Goal: Communication & Community: Ask a question

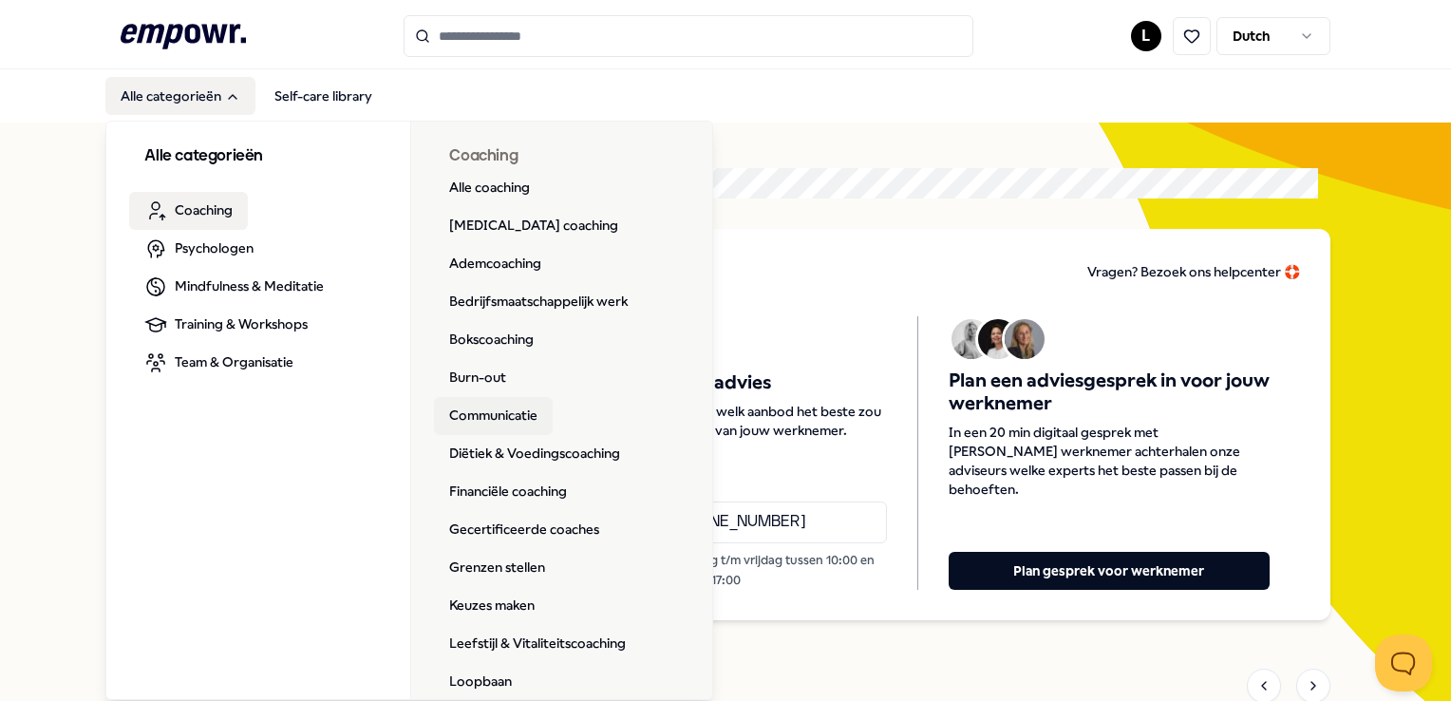
scroll to position [95, 0]
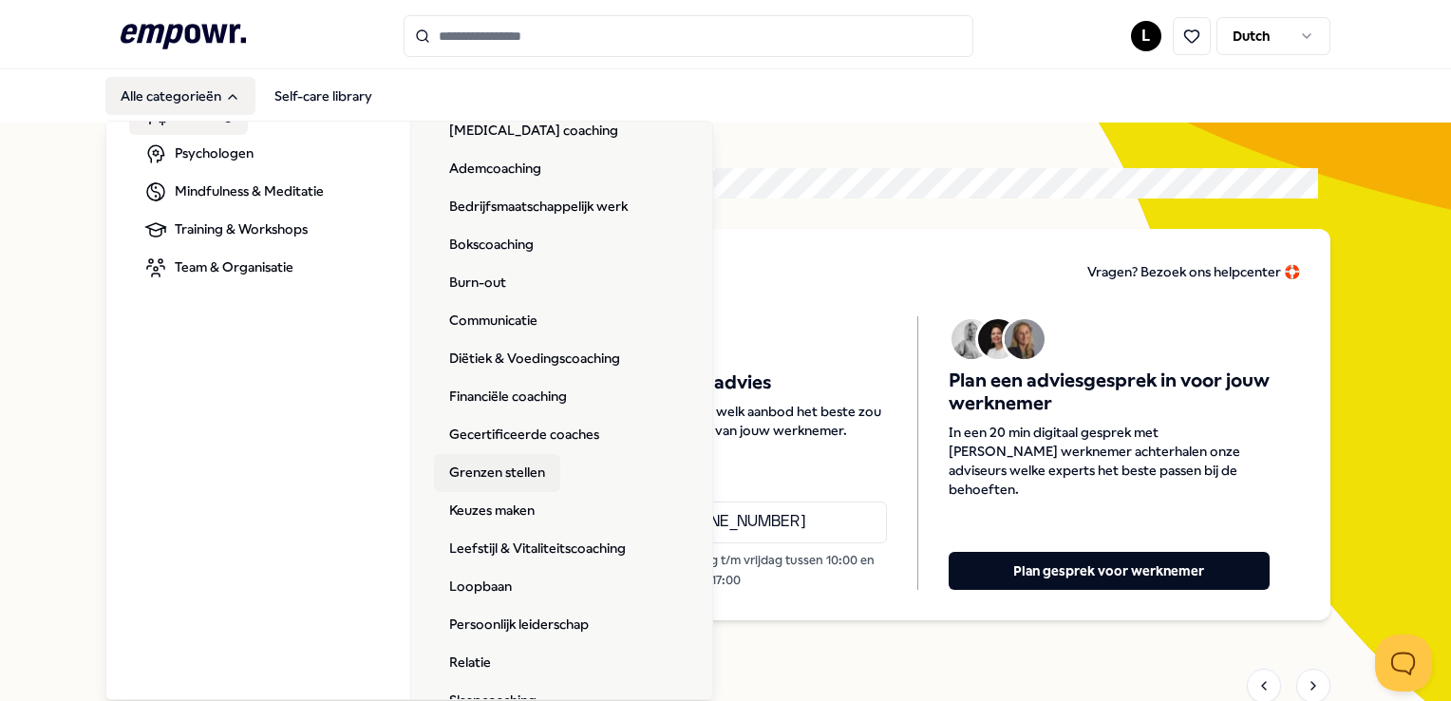
click at [538, 480] on link "Grenzen stellen" at bounding box center [497, 473] width 126 height 38
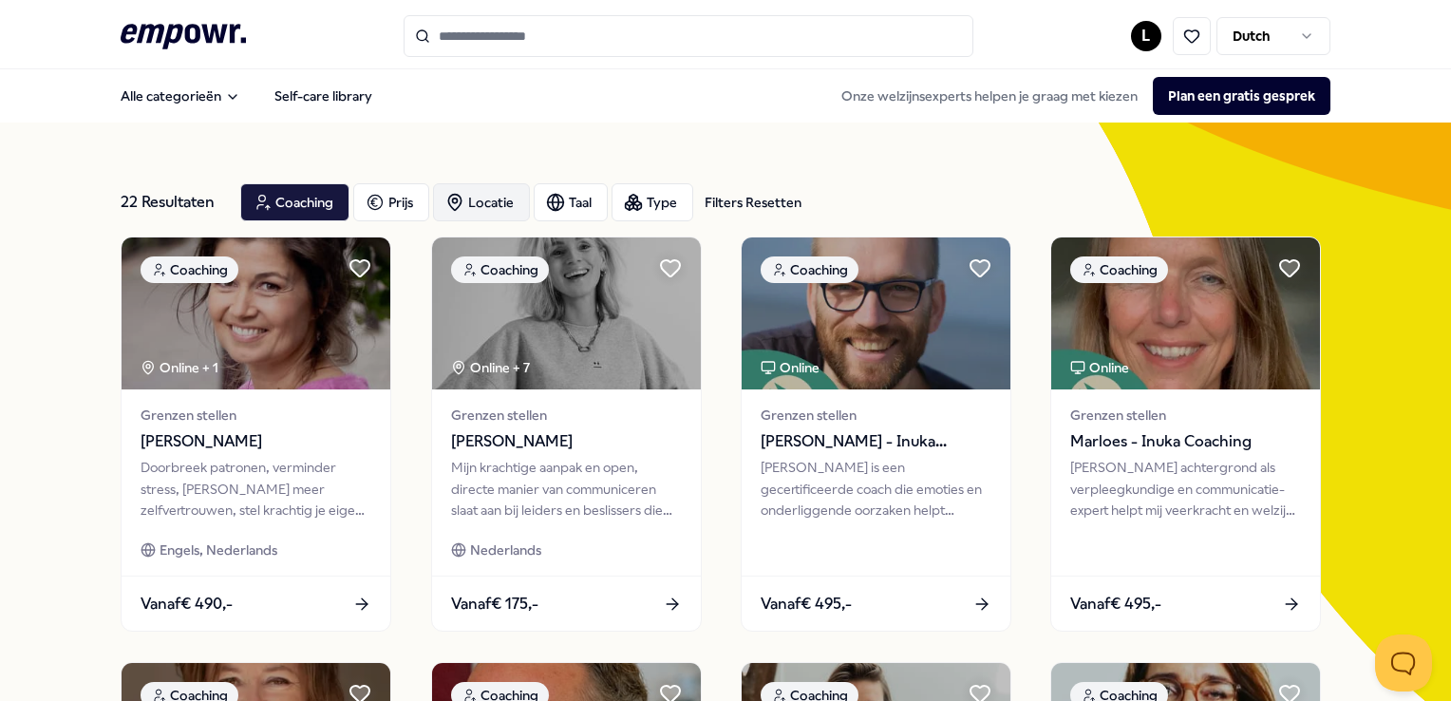
click at [486, 192] on div "Locatie" at bounding box center [481, 202] width 97 height 38
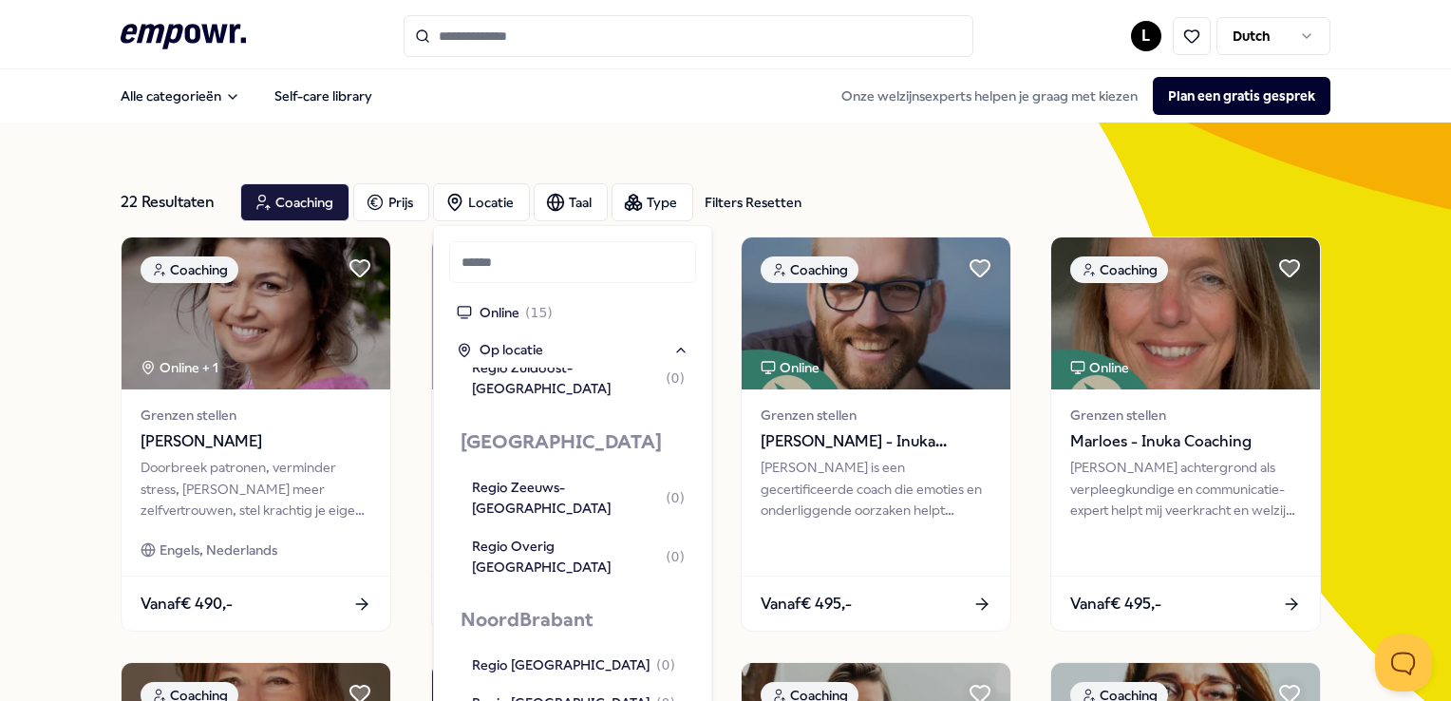
scroll to position [1804, 0]
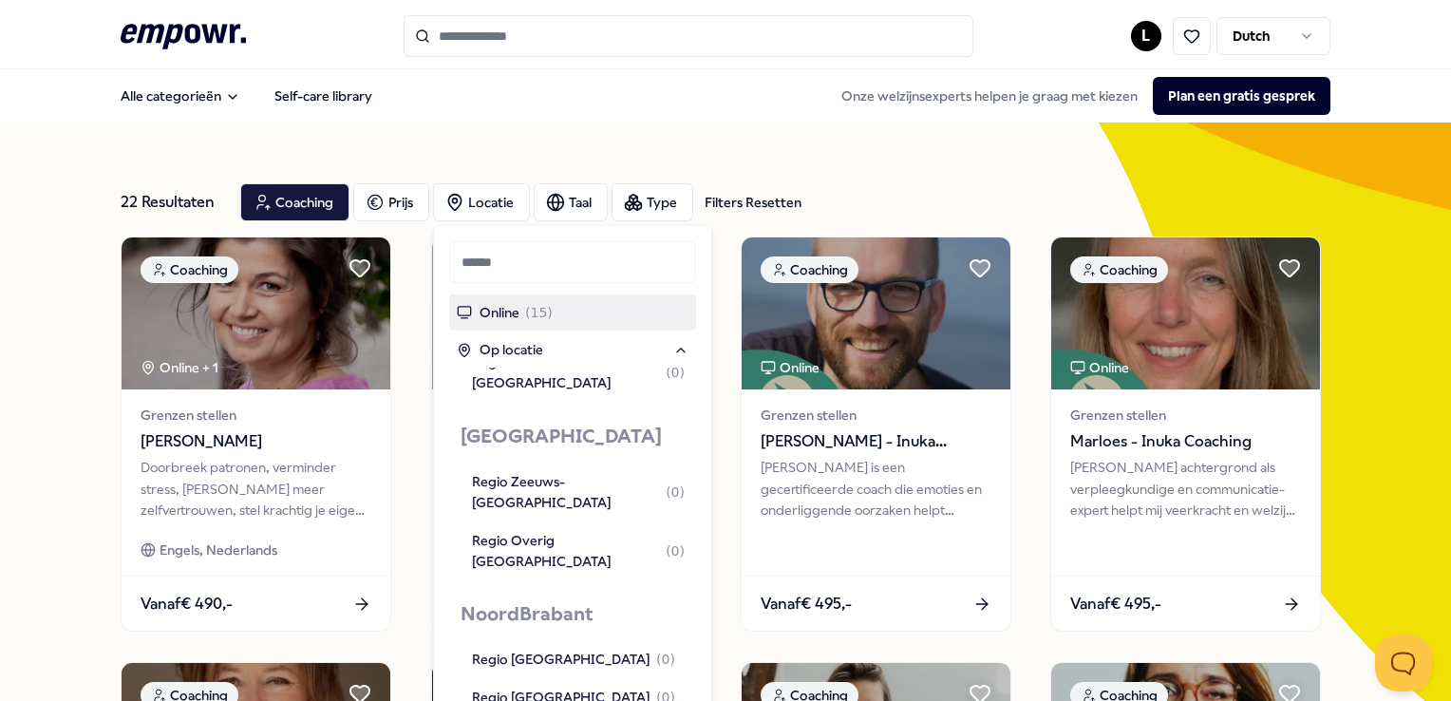
click at [551, 309] on div "Online ( 15 )" at bounding box center [572, 312] width 247 height 36
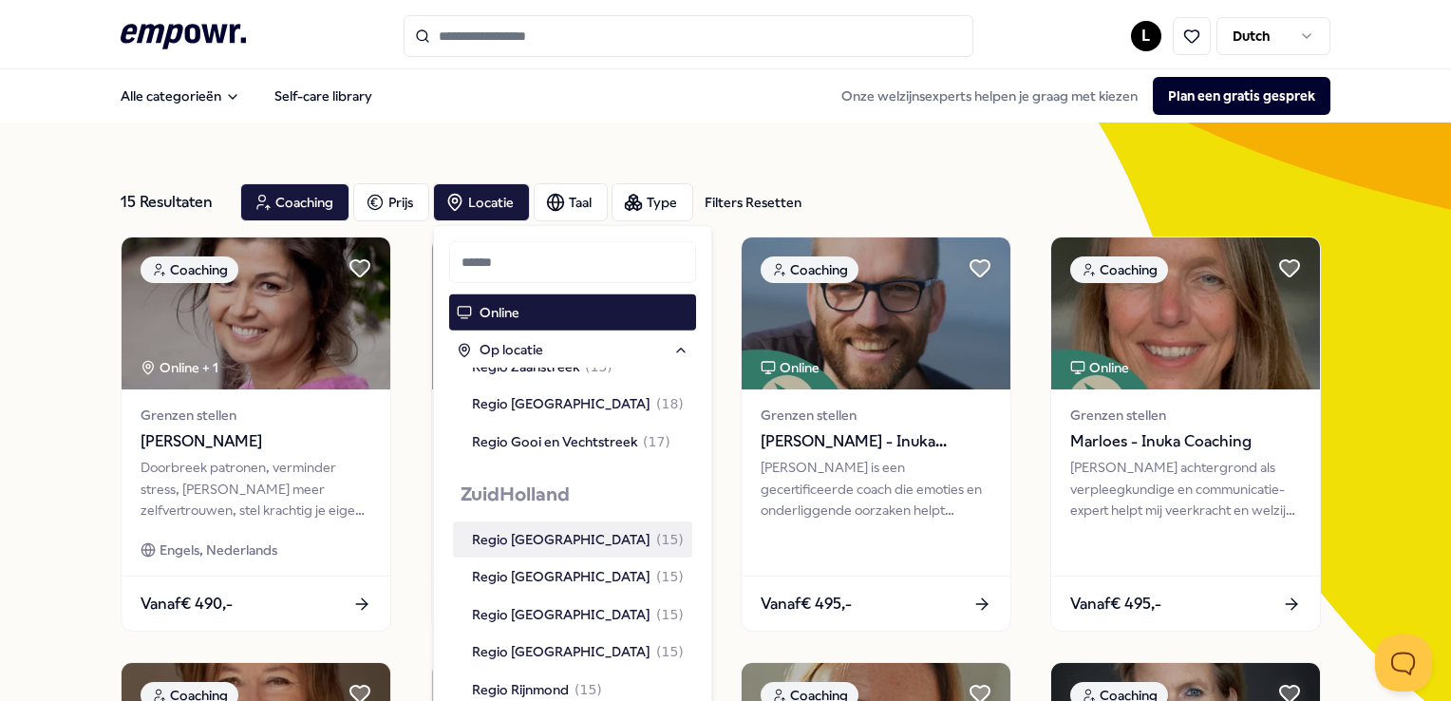
scroll to position [1472, 0]
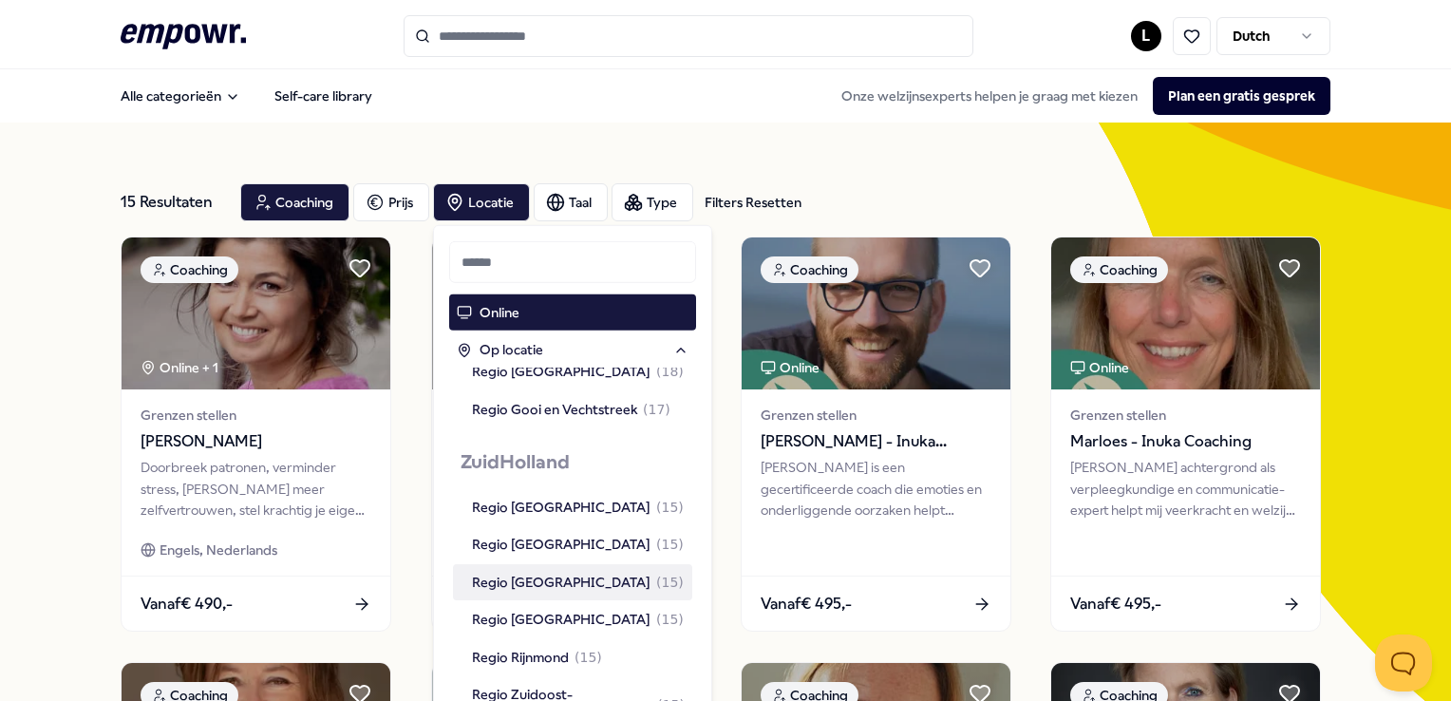
click at [656, 572] on span "( 15 )" at bounding box center [670, 582] width 28 height 21
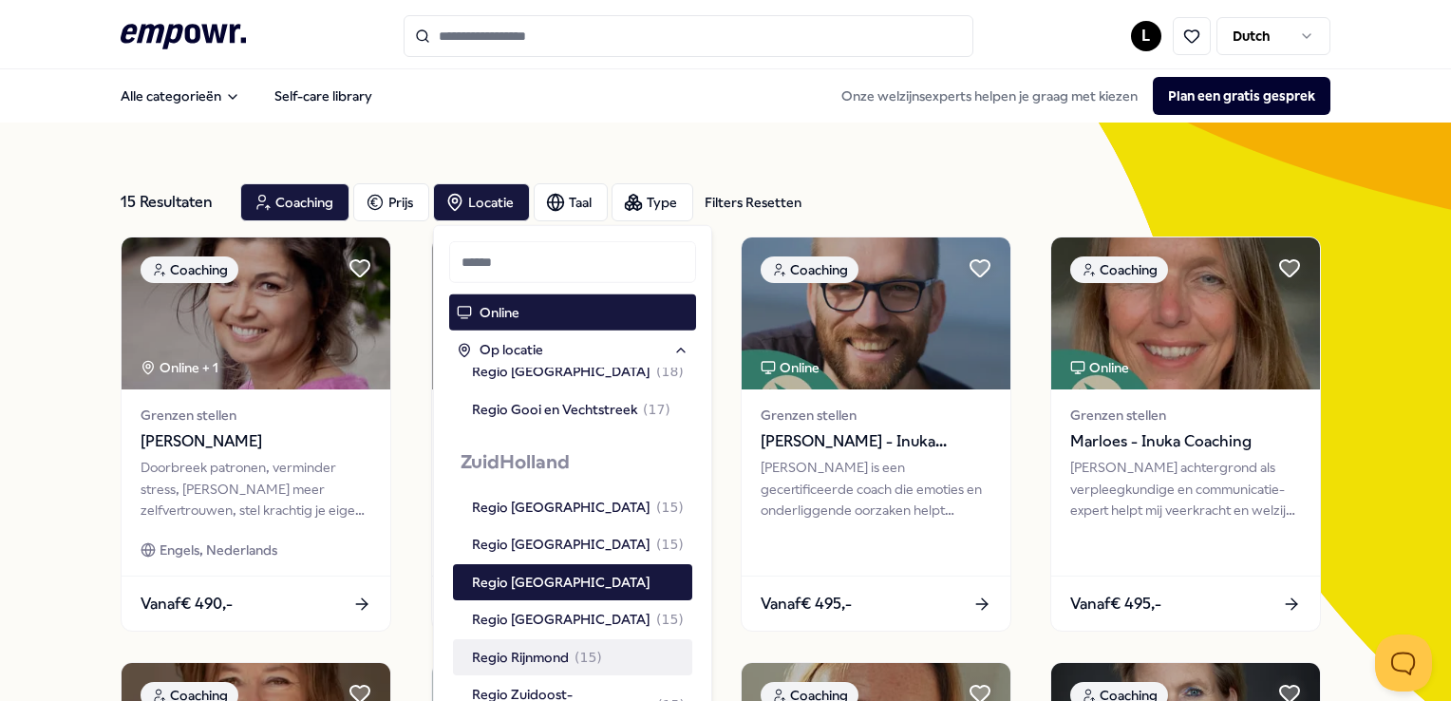
click at [567, 646] on div "Regio Rijnmond ( 15 )" at bounding box center [537, 656] width 130 height 21
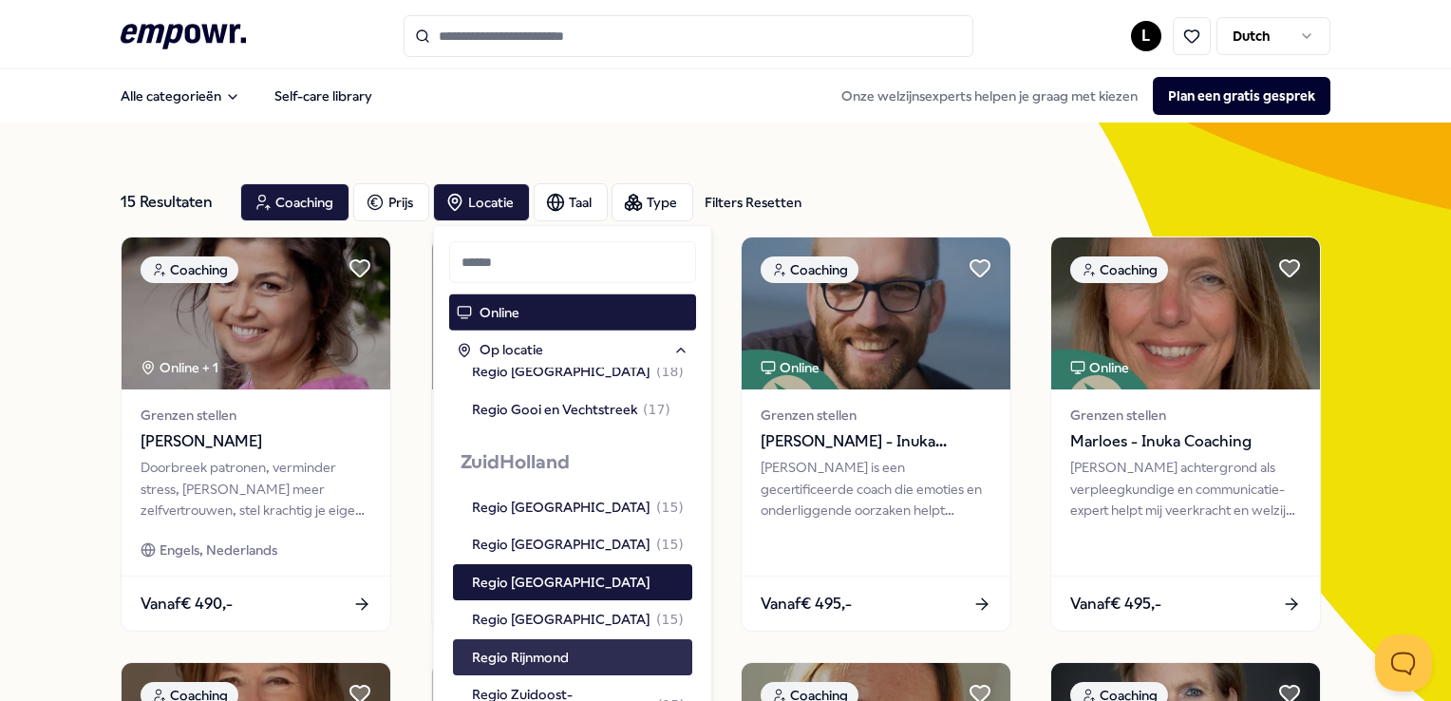
click at [619, 646] on div "Regio Rijnmond" at bounding box center [578, 656] width 213 height 21
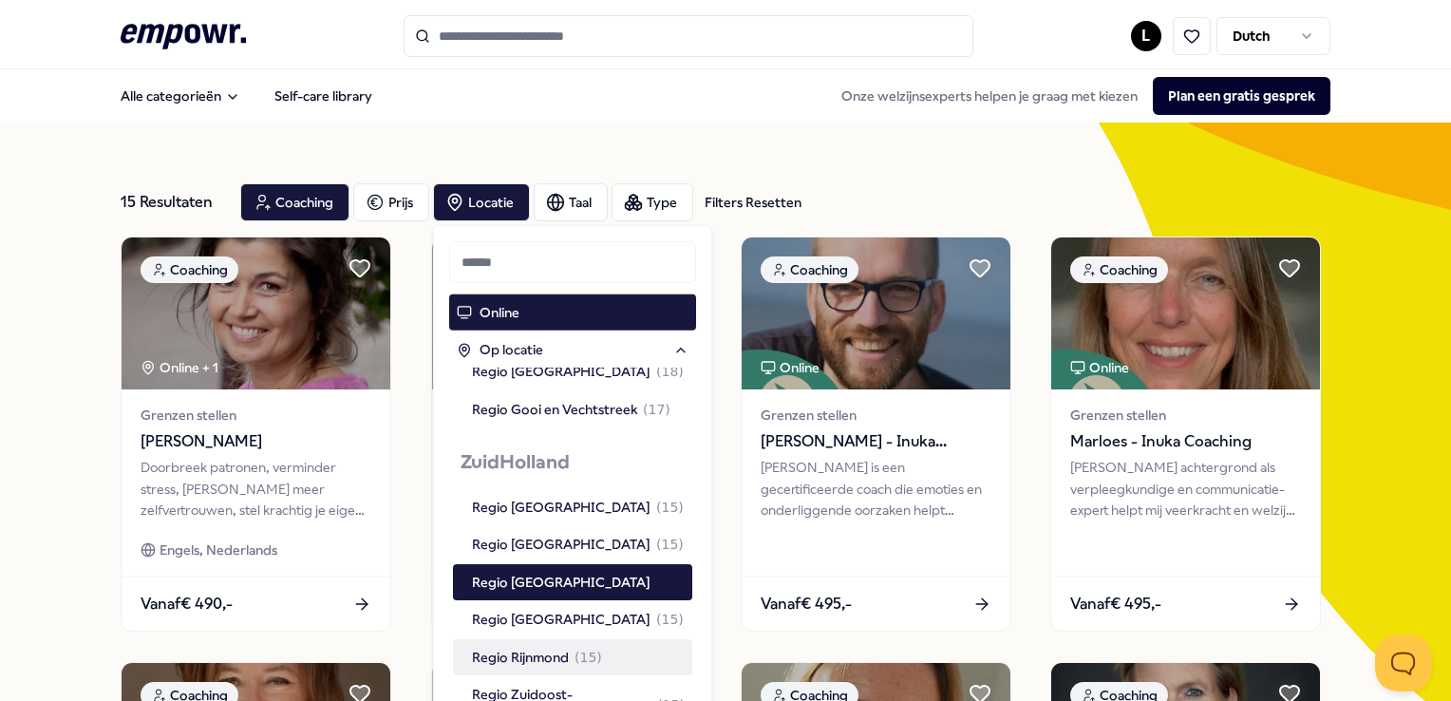
click at [596, 646] on span "( 15 )" at bounding box center [588, 656] width 28 height 21
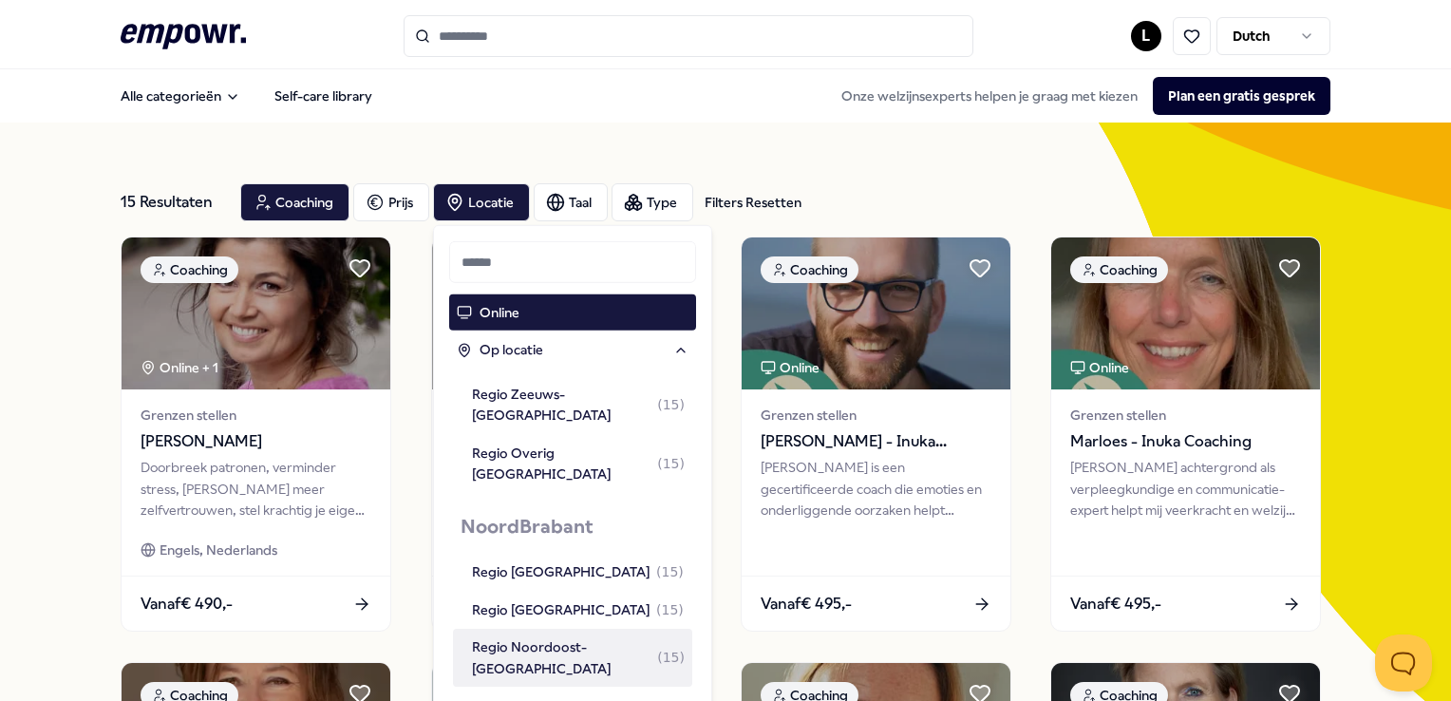
scroll to position [2042, 0]
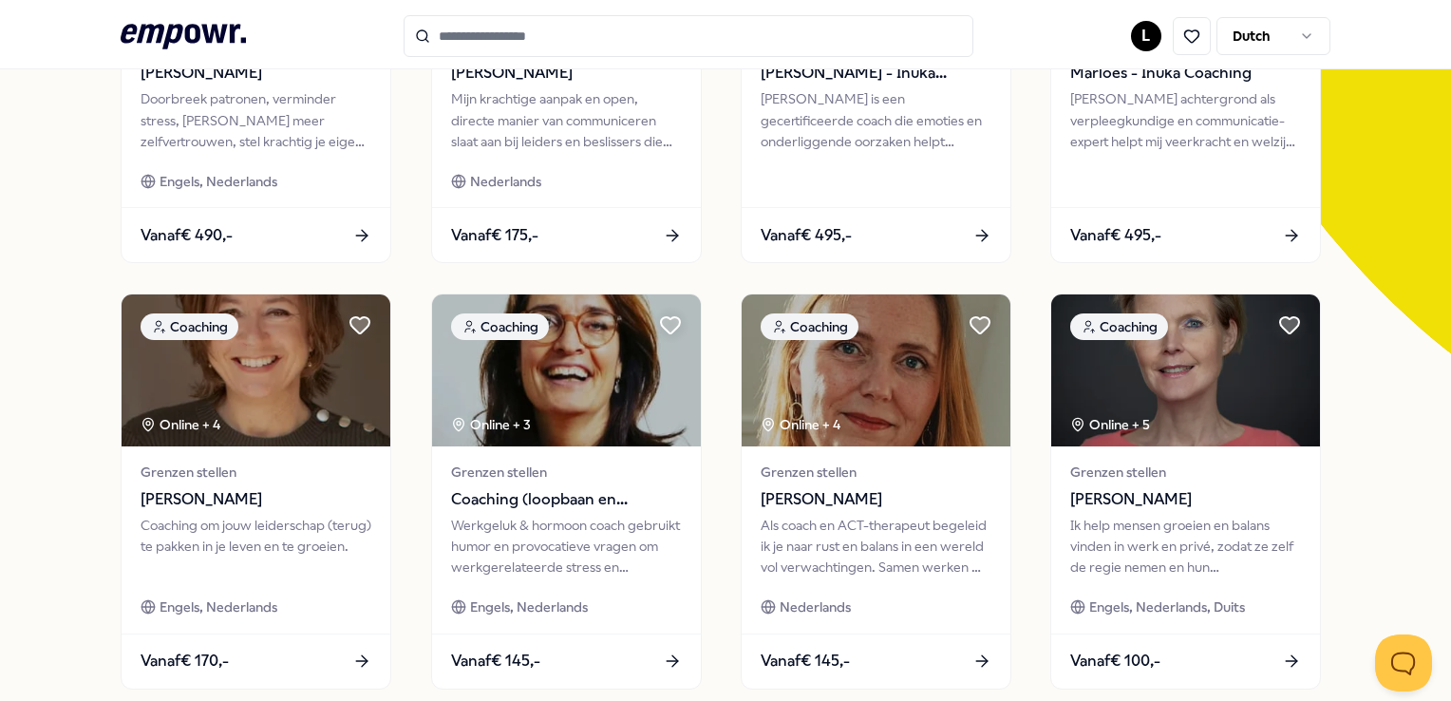
scroll to position [380, 0]
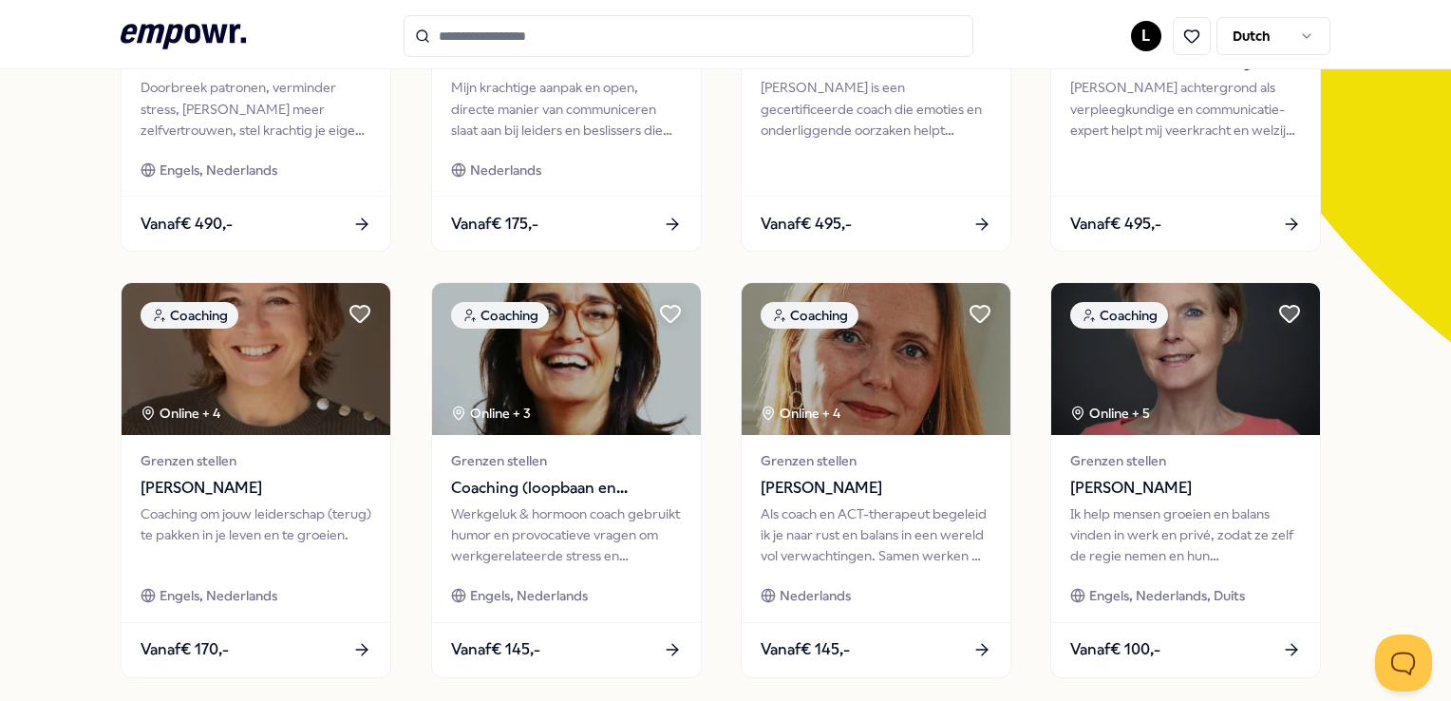
click at [1137, 29] on html ".empowr-logo_svg__cls-1{fill:#03032f} L Dutch Alle categorieën Self-care librar…" at bounding box center [725, 350] width 1451 height 701
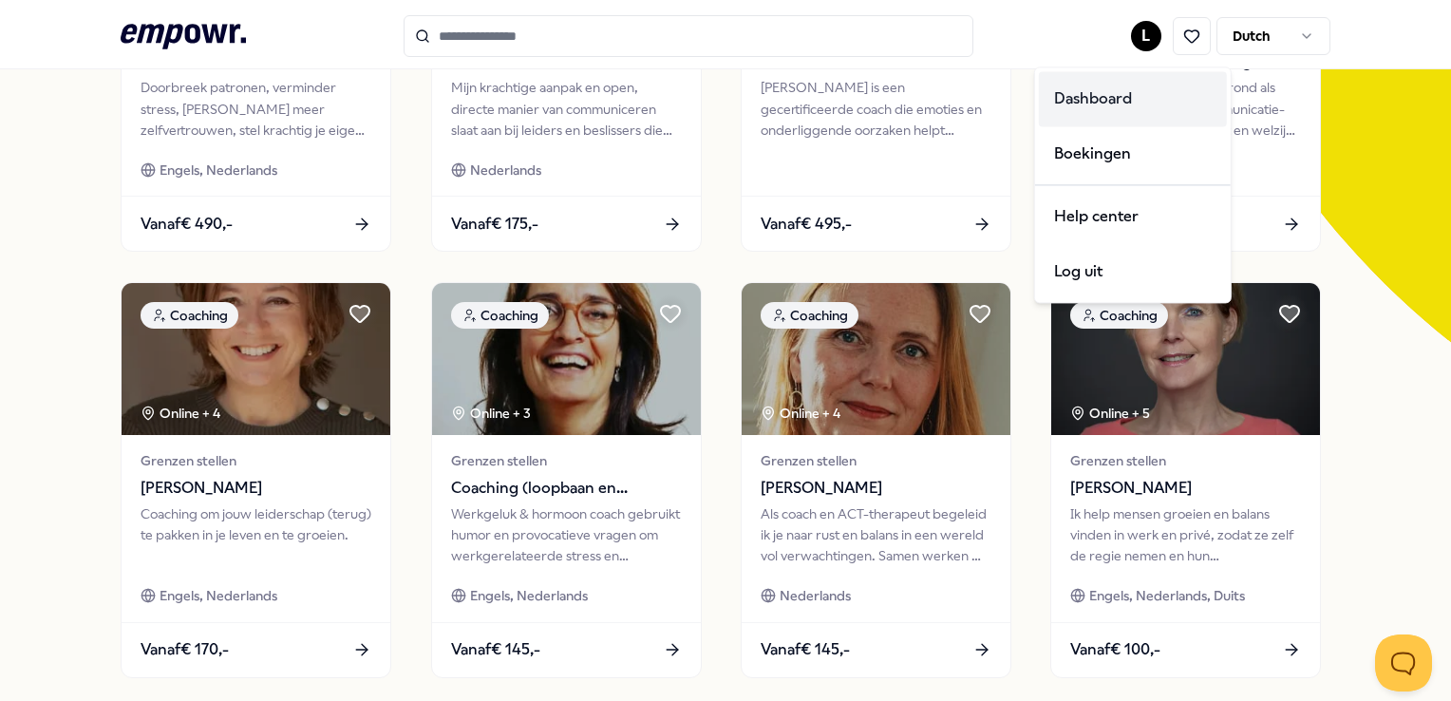
click at [1101, 112] on div "Dashboard" at bounding box center [1133, 98] width 188 height 55
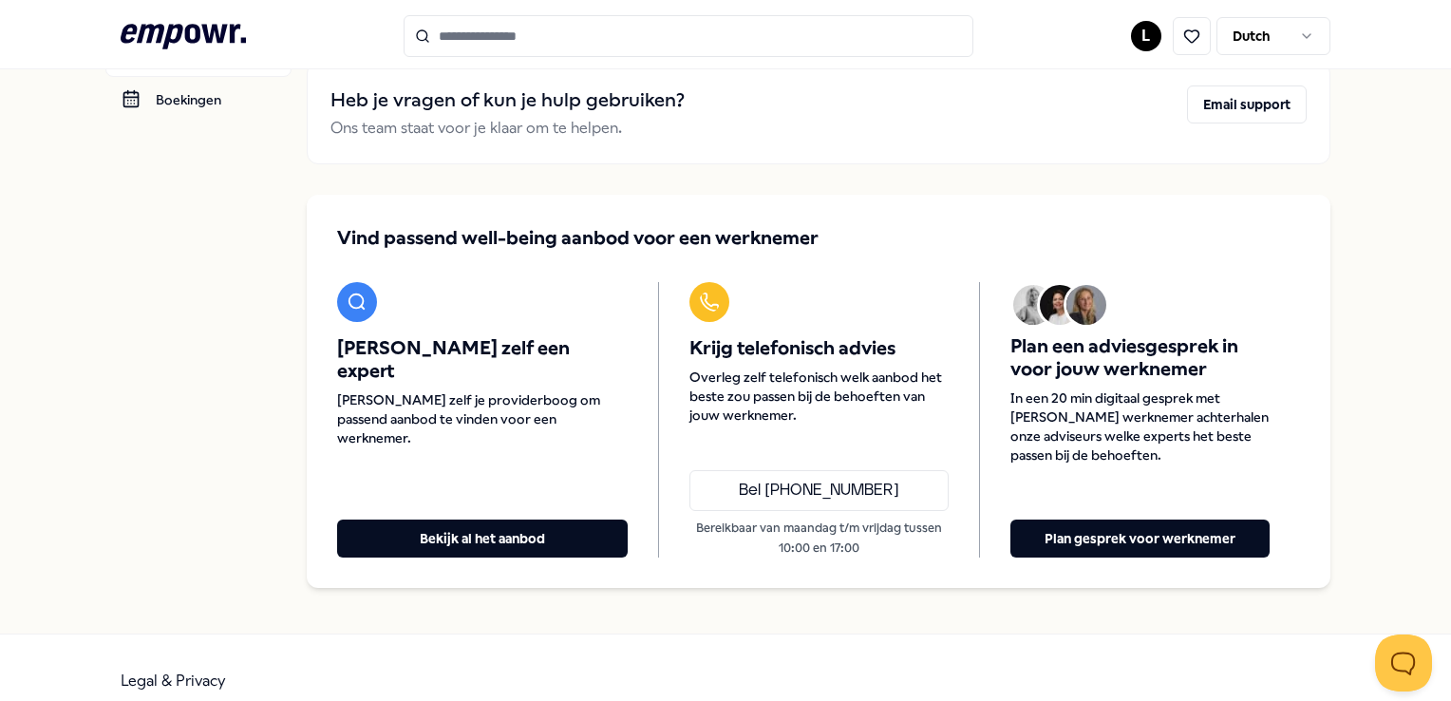
click at [1161, 32] on link at bounding box center [1188, 36] width 55 height 38
click at [1138, 44] on html ".empowr-logo_svg__cls-1{fill:#03032f} L Dutch [PERSON_NAME] Dashboard Boekingen…" at bounding box center [725, 350] width 1451 height 701
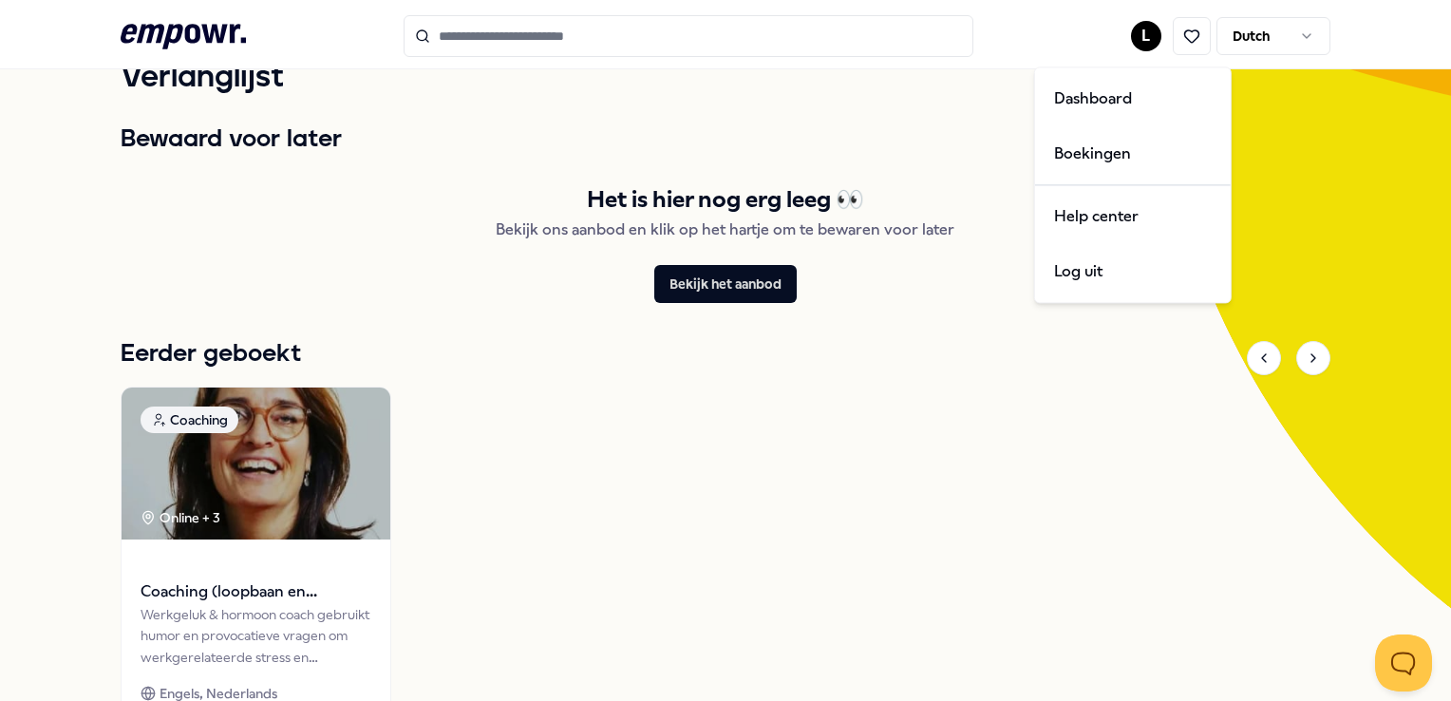
click at [444, 555] on html ".empowr-logo_svg__cls-1{fill:#03032f} L Dutch Alle categorieën Self-care librar…" at bounding box center [725, 350] width 1451 height 701
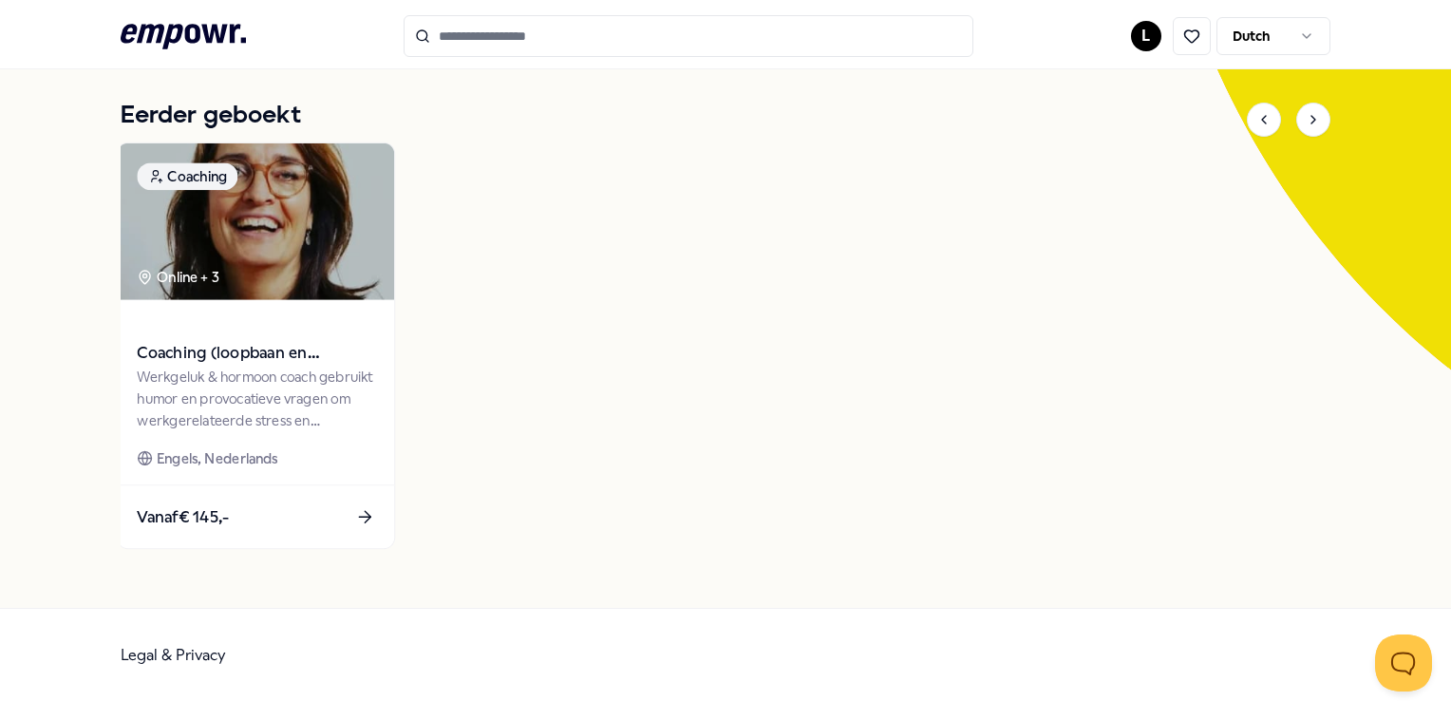
click at [279, 476] on div "Coaching (loopbaan en werkgeluk) [PERSON_NAME] & hormoon coach gebruikt humor e…" at bounding box center [256, 392] width 276 height 185
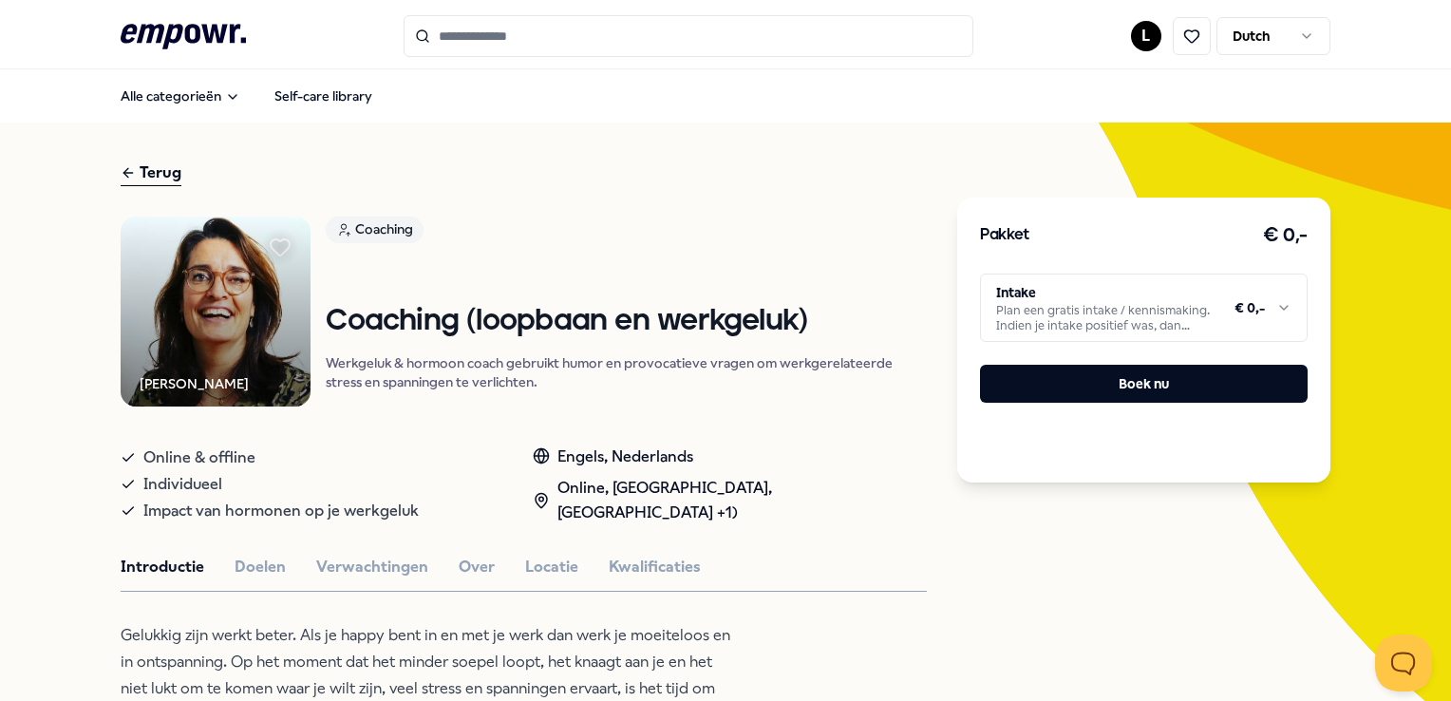
click at [1132, 41] on html ".empowr-logo_svg__cls-1{fill:#03032f} L Dutch Alle categorieën Self-care librar…" at bounding box center [725, 350] width 1451 height 701
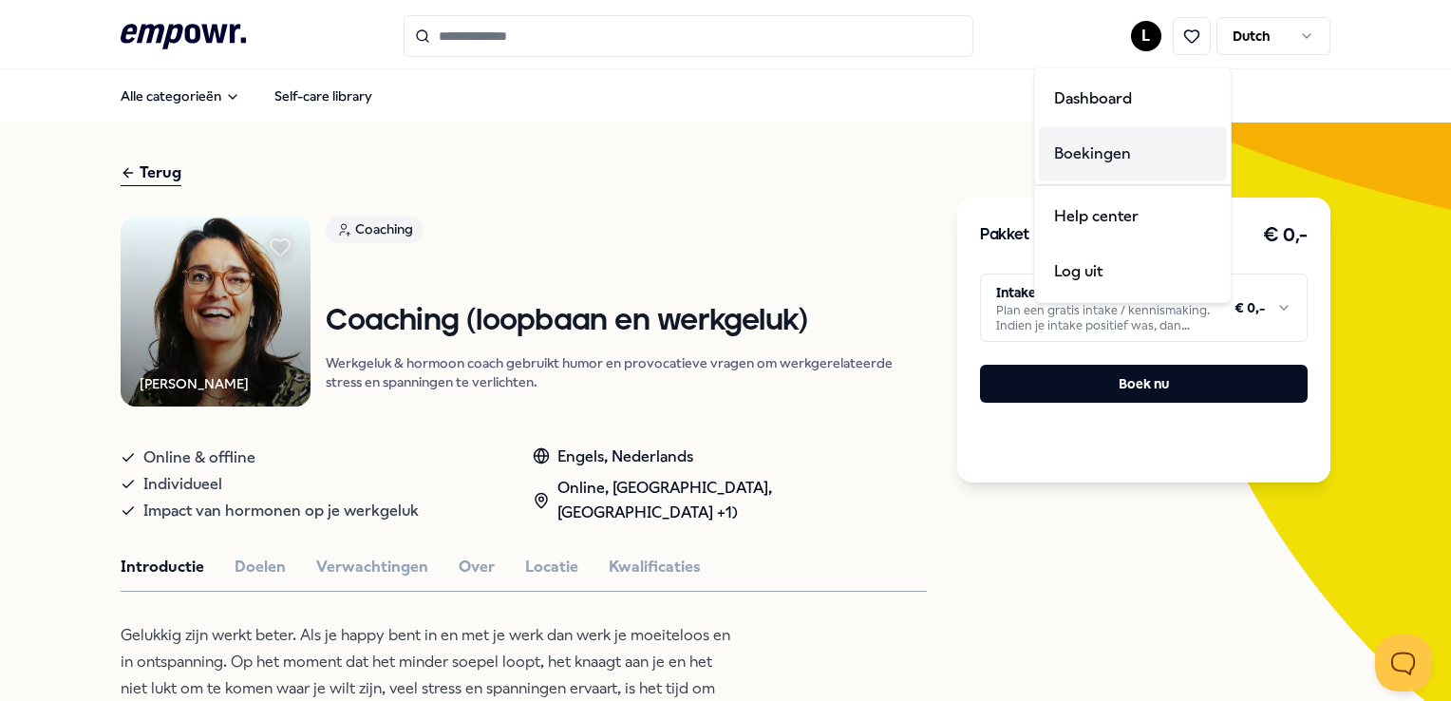
click at [1103, 160] on div "Boekingen" at bounding box center [1133, 153] width 188 height 55
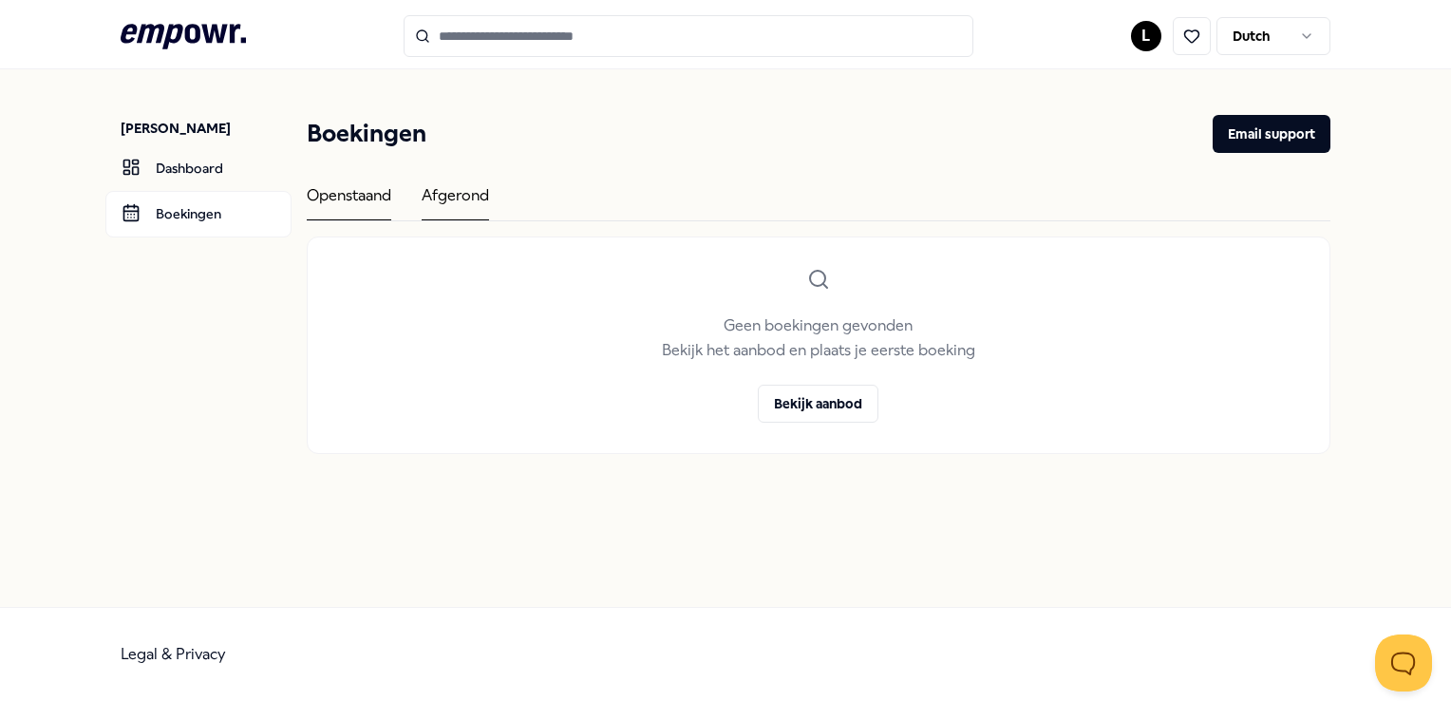
click at [457, 200] on div "Afgerond" at bounding box center [455, 201] width 67 height 37
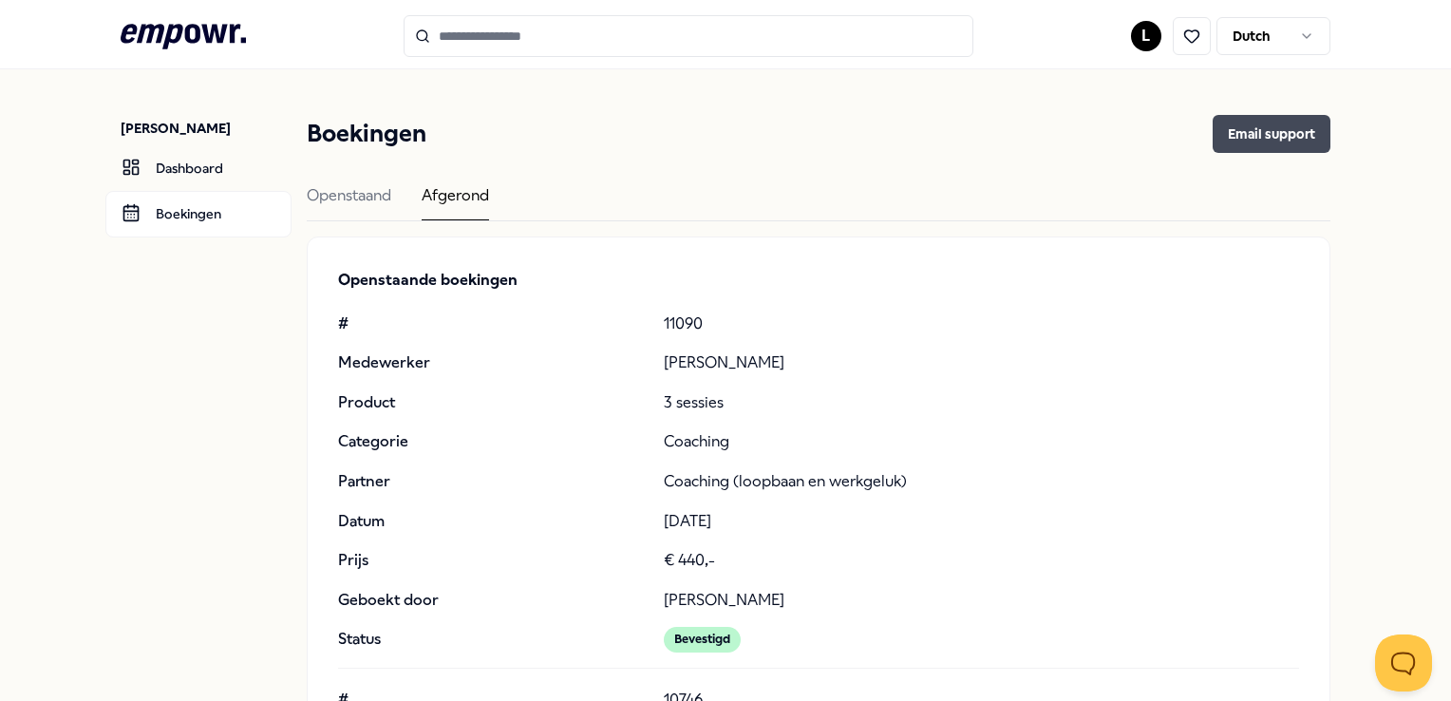
click at [1277, 131] on button "Email support" at bounding box center [1272, 134] width 118 height 38
click at [1265, 127] on button "Email support" at bounding box center [1272, 134] width 118 height 38
click at [1263, 127] on button "Email support" at bounding box center [1272, 134] width 118 height 38
click at [1221, 131] on button "Email support" at bounding box center [1272, 134] width 118 height 38
click at [1221, 130] on button "Email support" at bounding box center [1272, 134] width 118 height 38
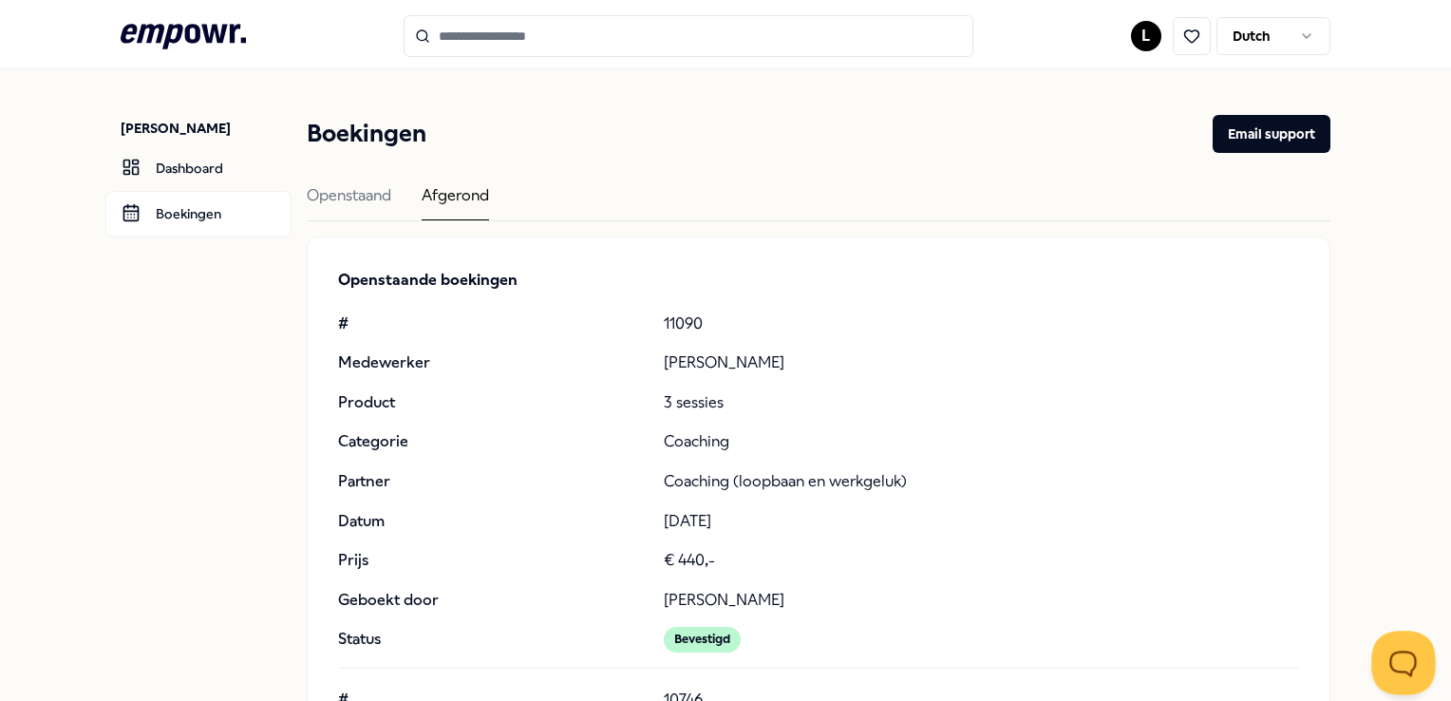
click at [1391, 657] on button "Open Beacon popover" at bounding box center [1399, 658] width 57 height 57
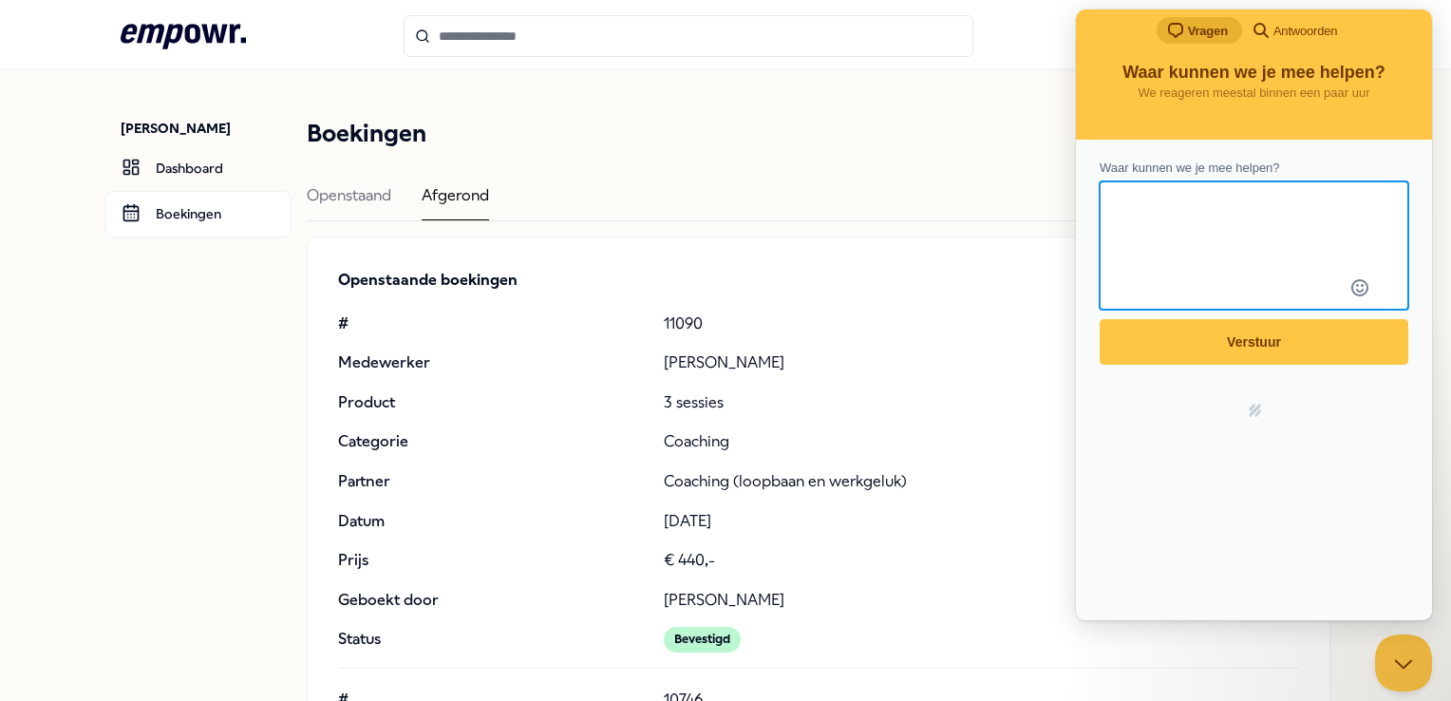
click at [1266, 28] on span "search-medium" at bounding box center [1261, 29] width 23 height 23
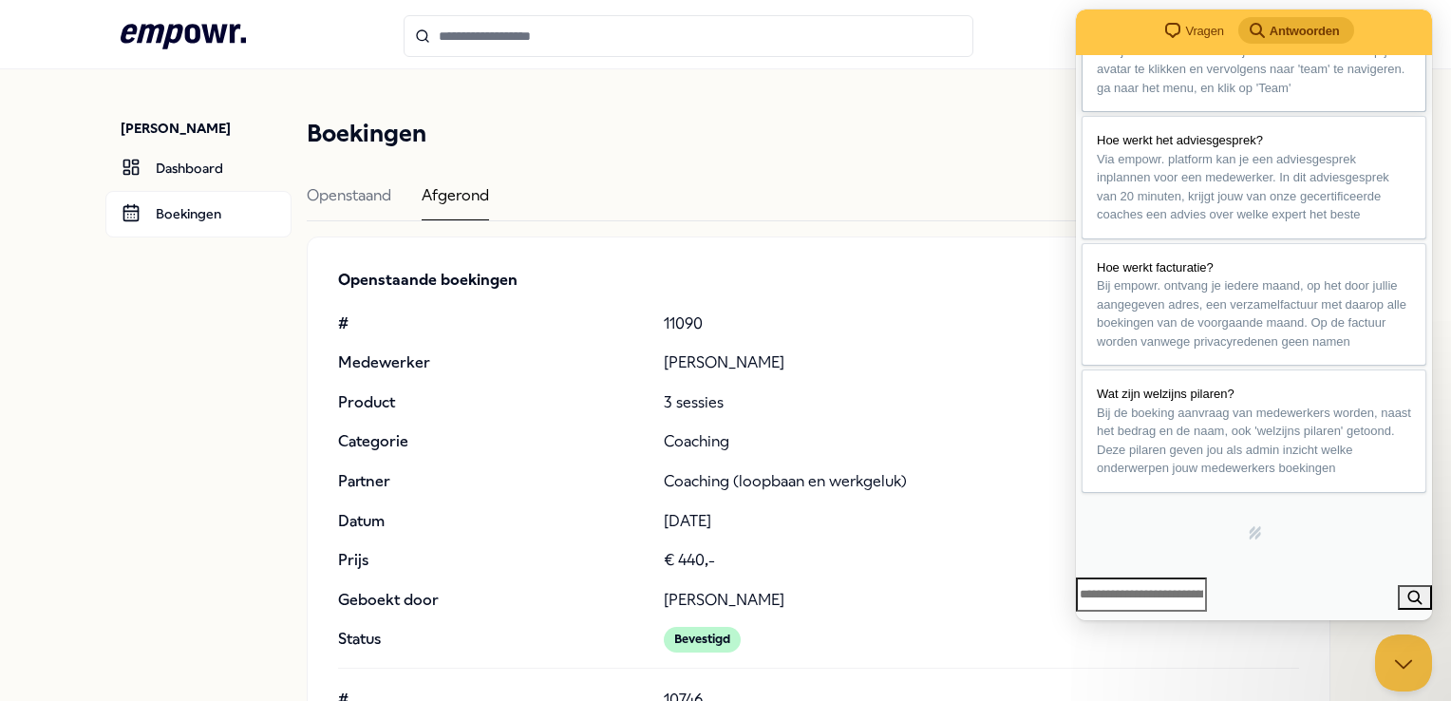
scroll to position [444, 0]
click at [1161, 28] on span "chat-square" at bounding box center [1172, 30] width 23 height 23
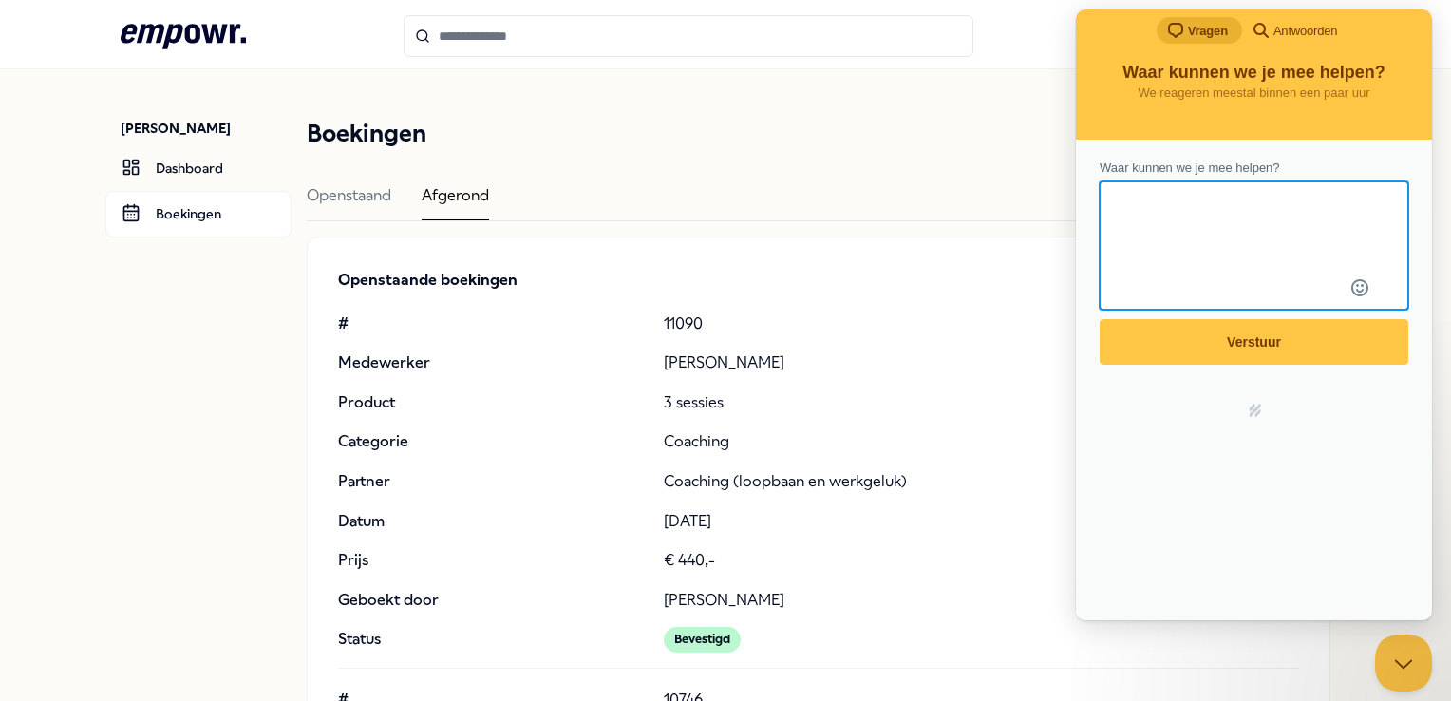
scroll to position [0, 0]
click at [1250, 214] on textarea "Waar kunnen we je mee helpen?" at bounding box center [1253, 228] width 305 height 91
click at [1019, 218] on div "Openstaand Afgerond" at bounding box center [818, 202] width 1023 height 38
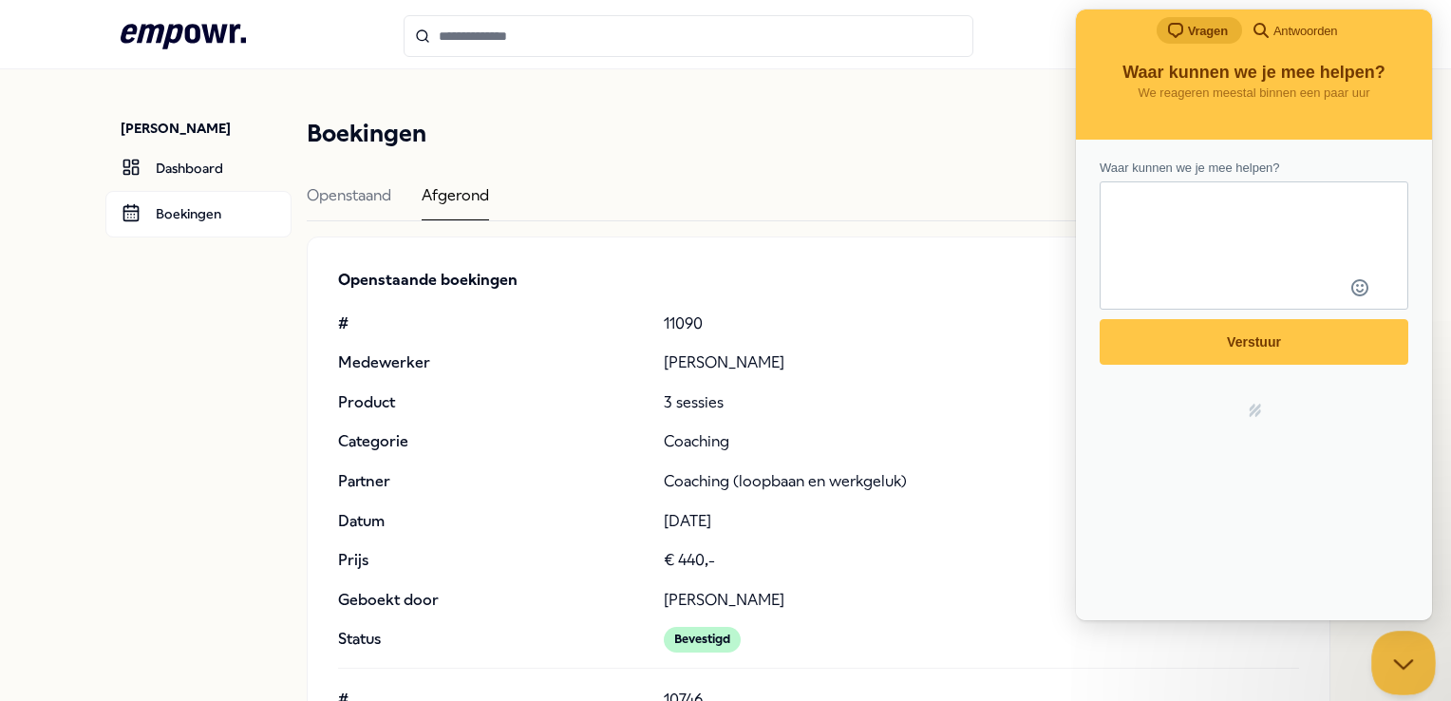
click at [1419, 664] on button "Close Beacon popover" at bounding box center [1399, 658] width 57 height 57
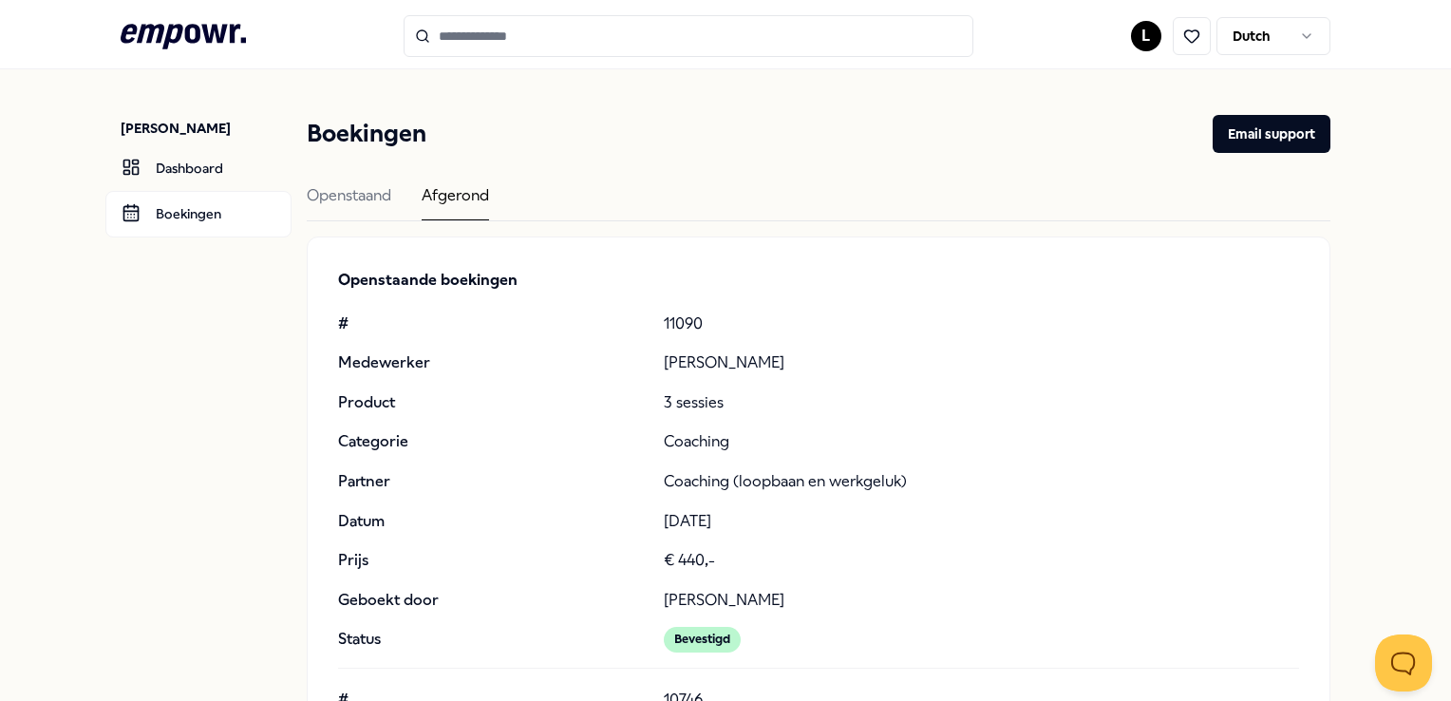
scroll to position [135, 0]
